Goal: Task Accomplishment & Management: Manage account settings

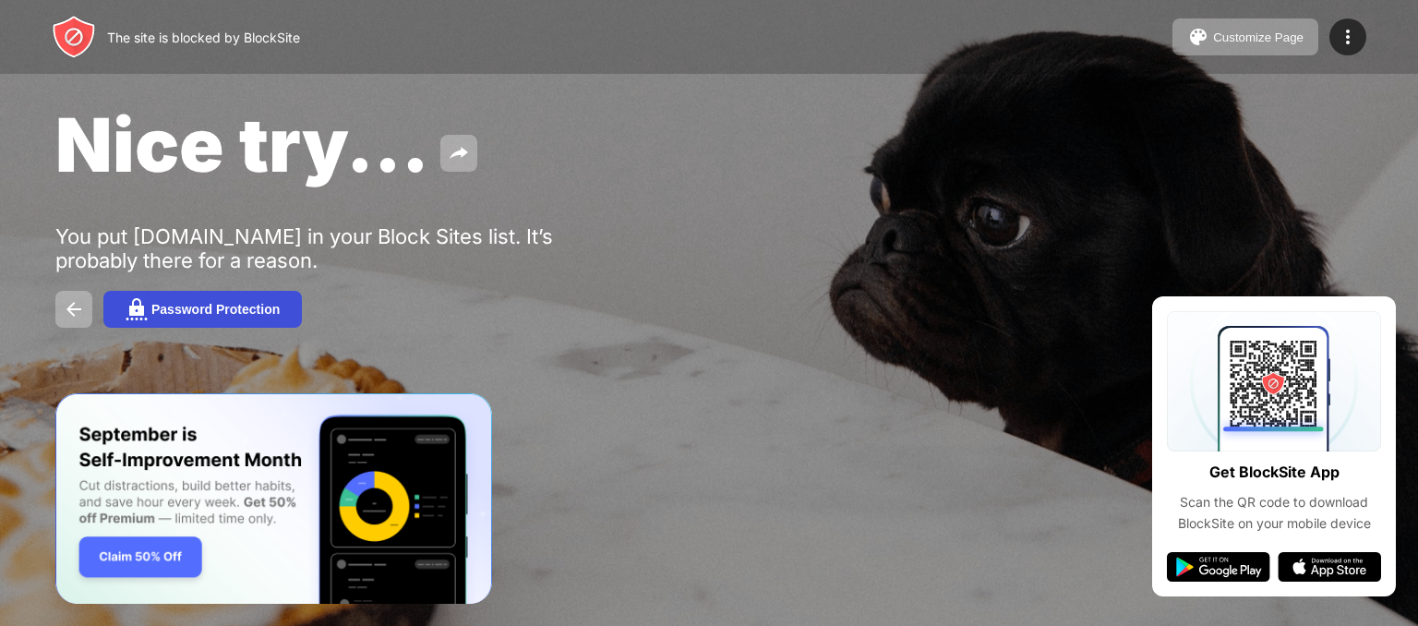
click at [229, 304] on div "Password Protection" at bounding box center [215, 309] width 128 height 15
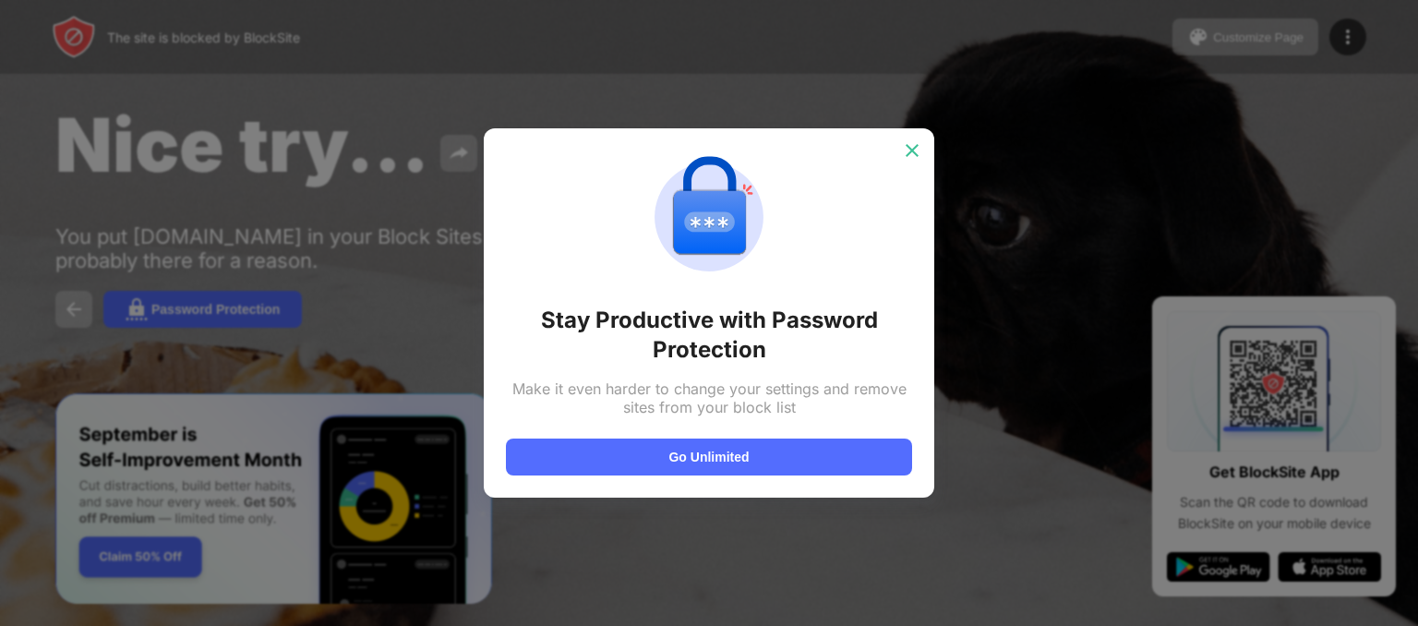
click at [919, 151] on img at bounding box center [912, 150] width 18 height 18
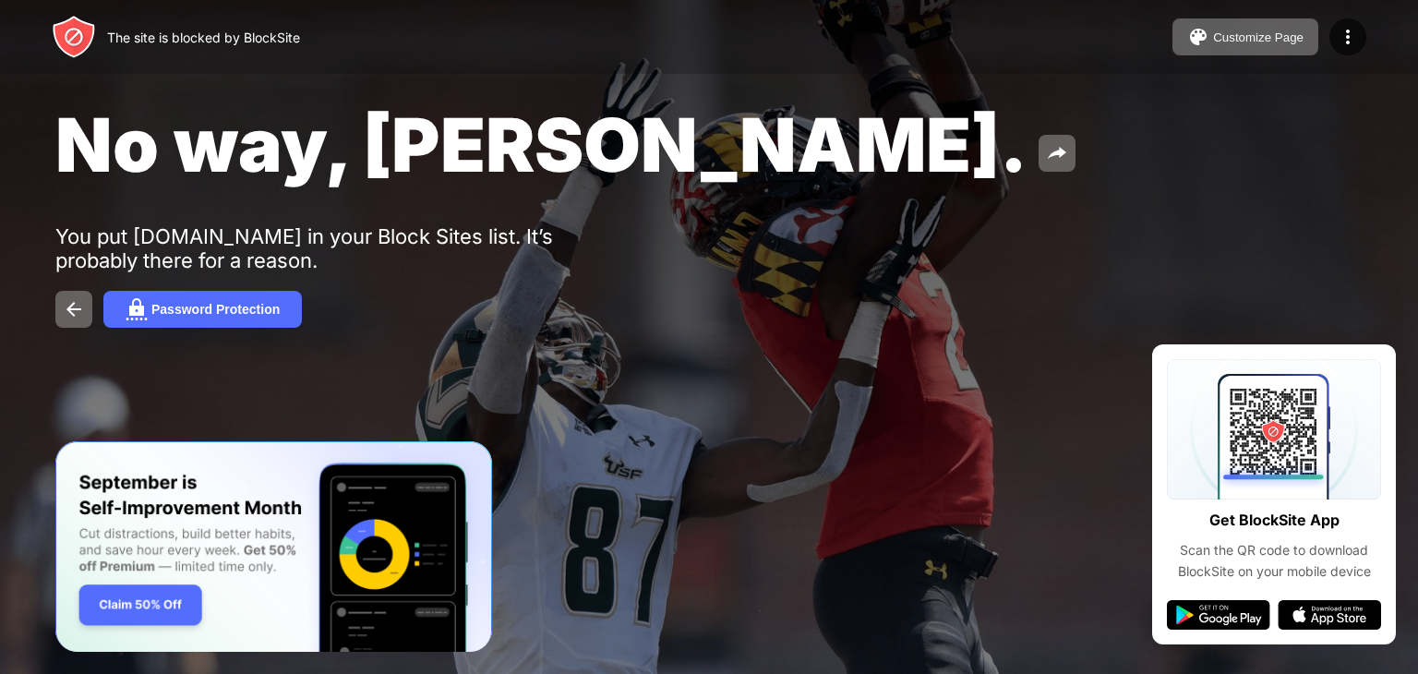
drag, startPoint x: 182, startPoint y: 234, endPoint x: 341, endPoint y: 233, distance: 159.7
click at [341, 233] on div "You put [DOMAIN_NAME] in your Block Sites list. It’s probably there for a reaso…" at bounding box center [340, 248] width 570 height 48
click at [1046, 146] on img at bounding box center [1057, 153] width 22 height 22
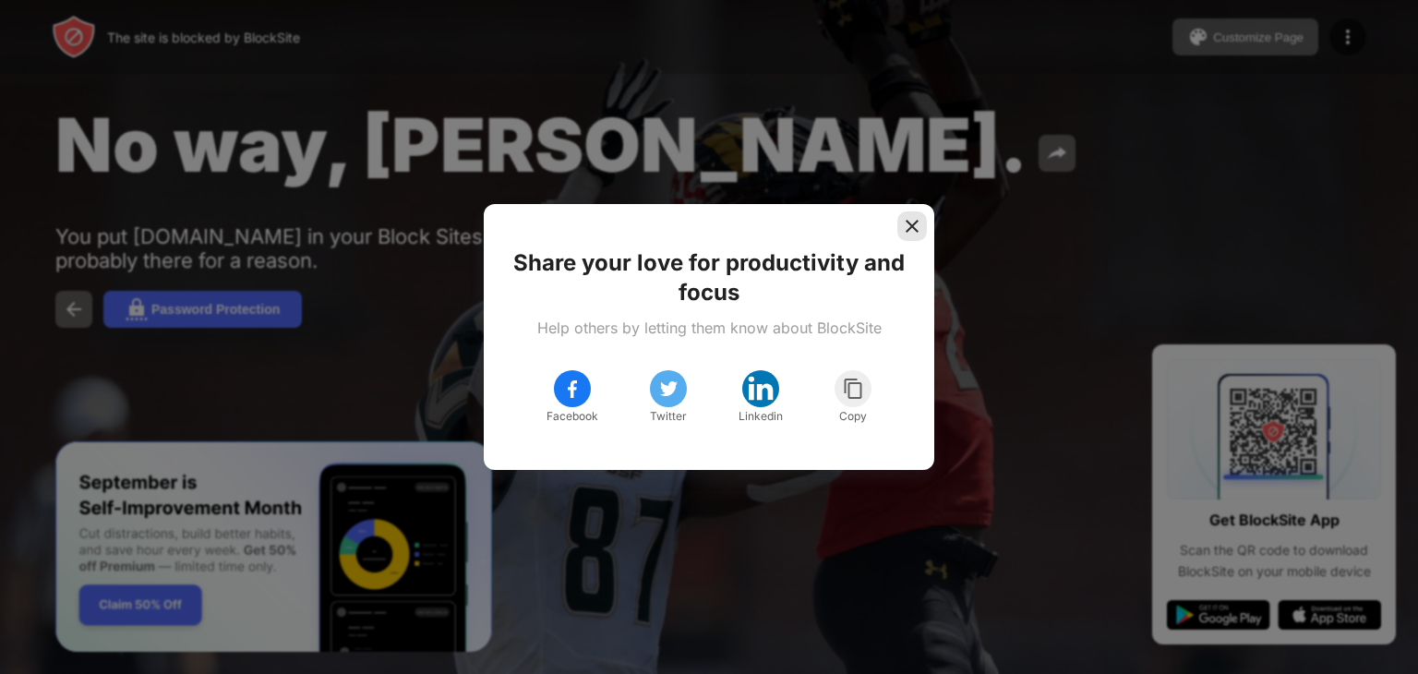
click at [912, 221] on img at bounding box center [912, 226] width 18 height 18
